Goal: Information Seeking & Learning: Learn about a topic

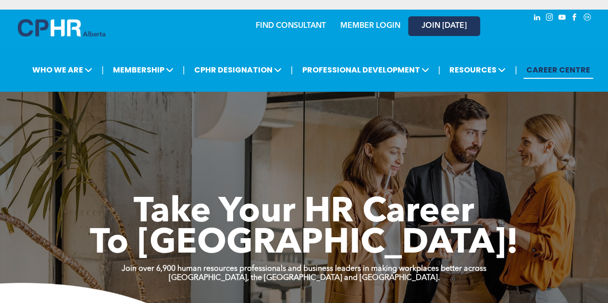
drag, startPoint x: 0, startPoint y: 0, endPoint x: 443, endPoint y: 30, distance: 444.4
click at [443, 30] on span "JOIN [DATE]" at bounding box center [444, 26] width 45 height 9
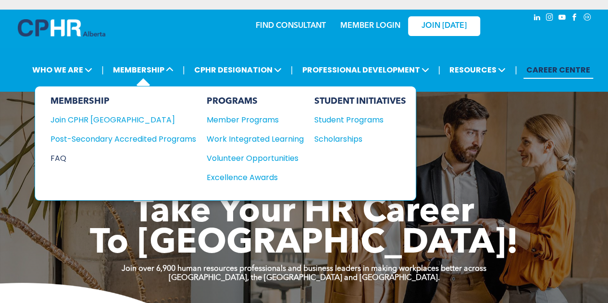
click at [57, 157] on div "FAQ" at bounding box center [115, 158] width 131 height 12
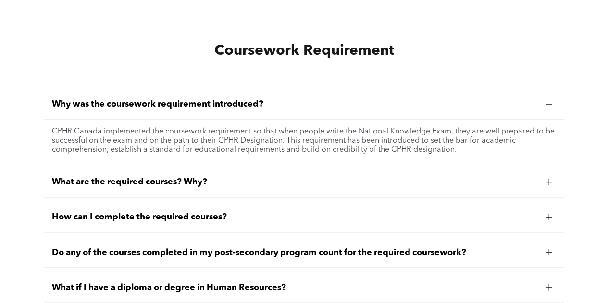
scroll to position [689, 0]
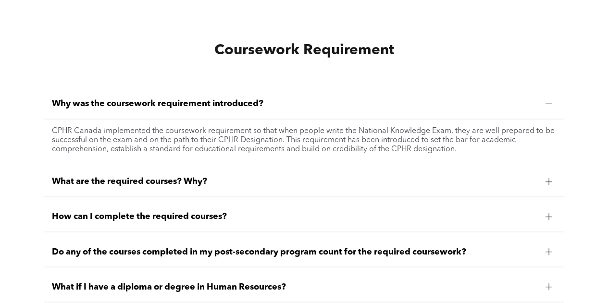
click at [172, 183] on span "What are the required courses? Why?" at bounding box center [295, 181] width 486 height 11
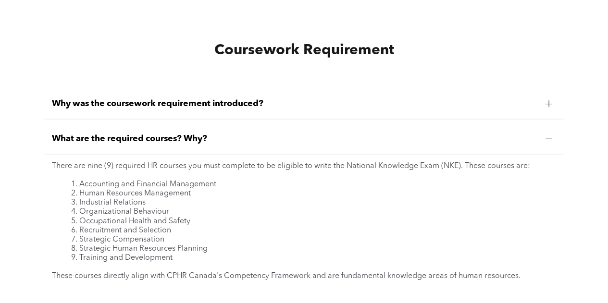
click at [178, 106] on span "Why was the coursework requirement introduced?" at bounding box center [295, 104] width 486 height 11
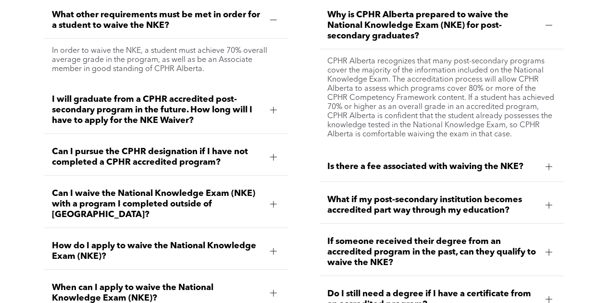
scroll to position [1242, 0]
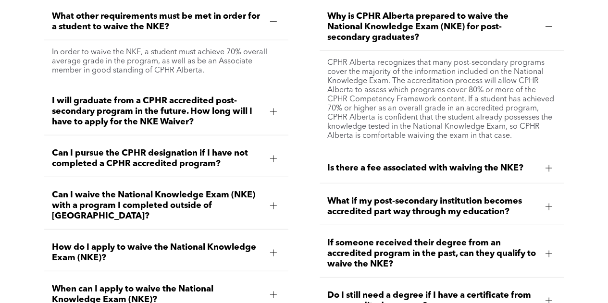
click at [271, 159] on div at bounding box center [273, 158] width 7 height 7
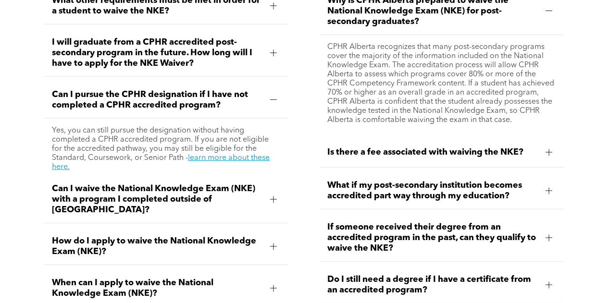
scroll to position [1258, 0]
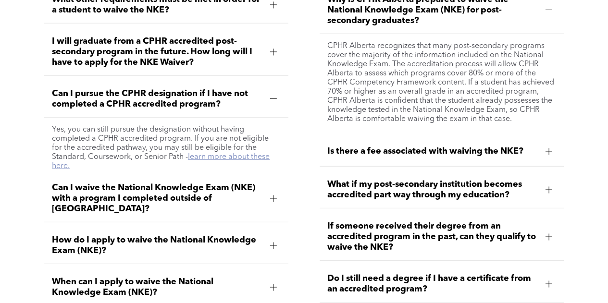
click at [235, 155] on link "learn more about these here." at bounding box center [161, 161] width 218 height 17
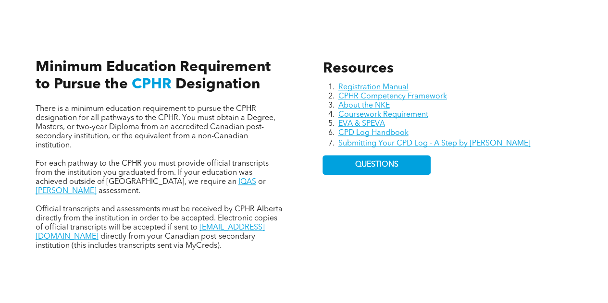
scroll to position [393, 0]
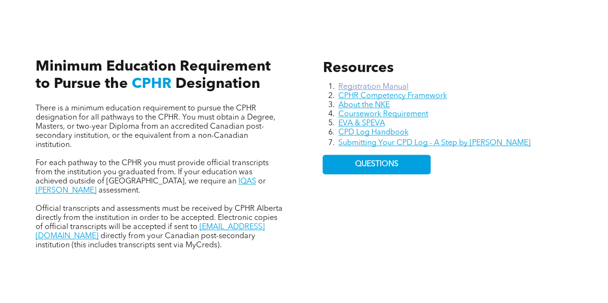
click at [355, 85] on link "Registration Manual" at bounding box center [373, 87] width 70 height 8
click at [360, 116] on link "Coursework Requirement" at bounding box center [383, 115] width 90 height 8
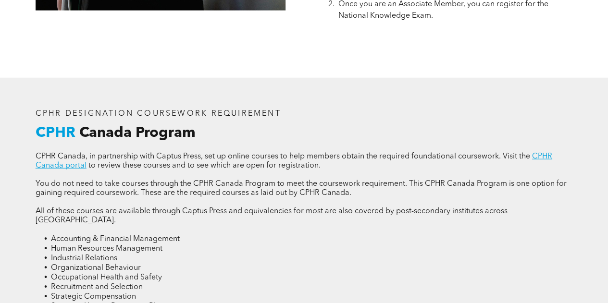
scroll to position [1199, 0]
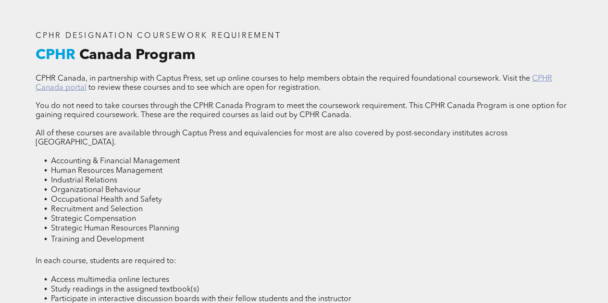
click at [546, 84] on link "CPHR Canada portal" at bounding box center [294, 83] width 517 height 17
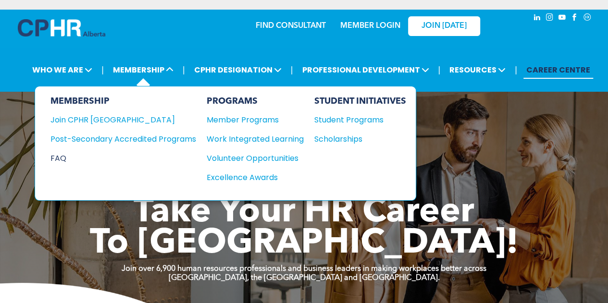
click at [61, 155] on div "FAQ" at bounding box center [115, 158] width 131 height 12
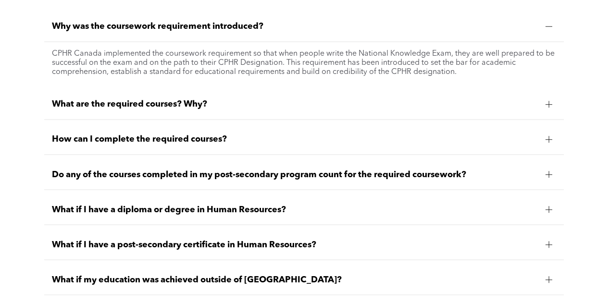
scroll to position [767, 0]
click at [213, 131] on div "How can I complete the required courses?" at bounding box center [304, 139] width 520 height 30
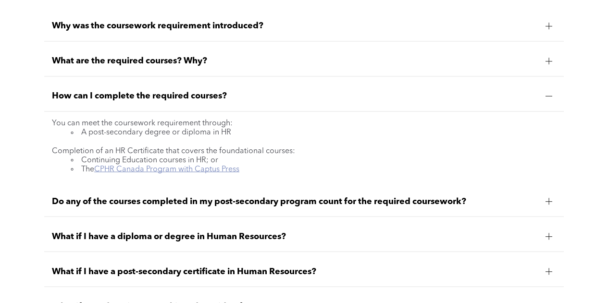
click at [198, 169] on link "CPHR Canada Program with Captus Press" at bounding box center [166, 169] width 145 height 8
